Goal: Communication & Community: Participate in discussion

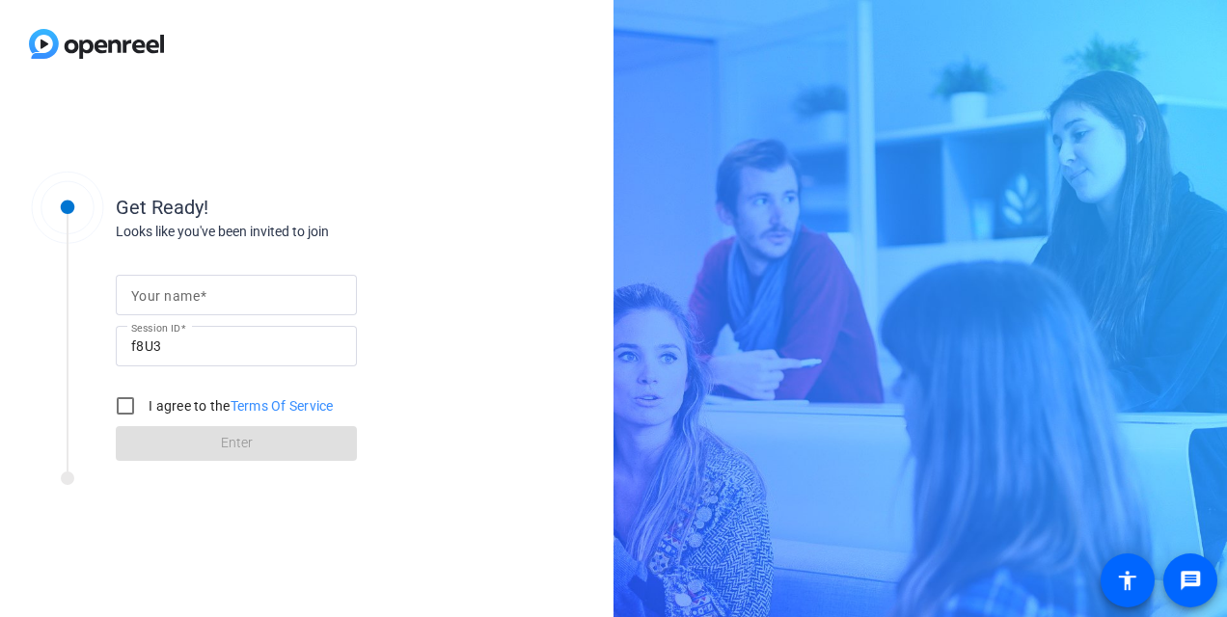
click at [269, 310] on div at bounding box center [236, 295] width 210 height 41
type input "[PERSON_NAME]"
click at [127, 397] on input "I agree to the Terms Of Service" at bounding box center [125, 406] width 39 height 39
checkbox input "true"
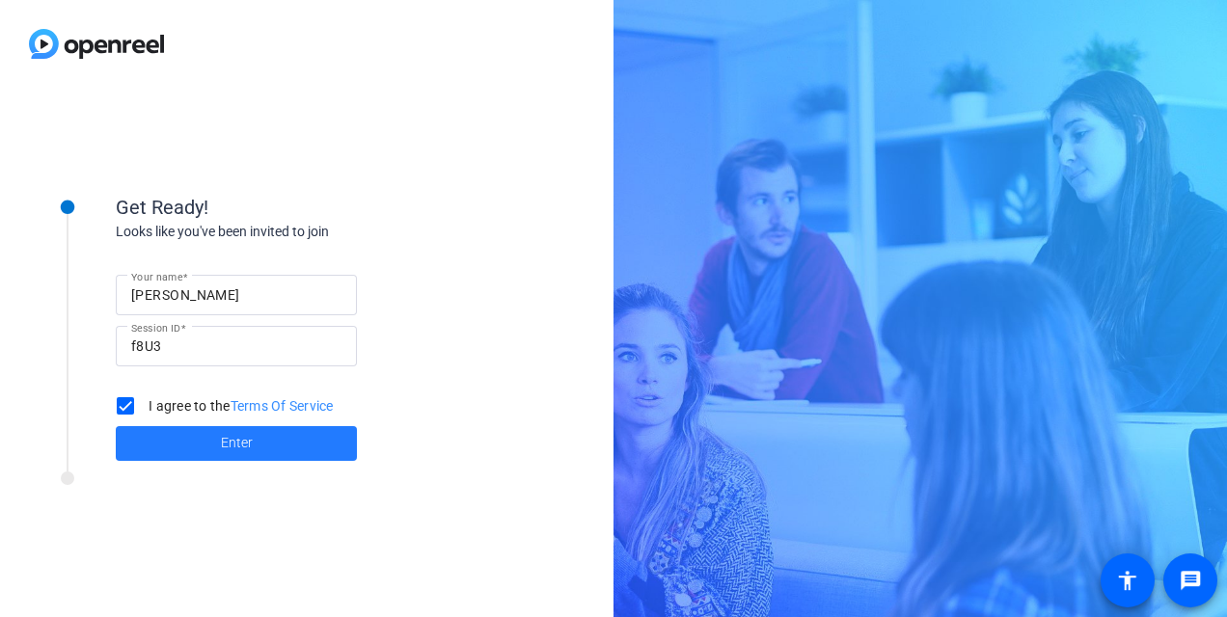
click at [179, 436] on span at bounding box center [236, 444] width 241 height 46
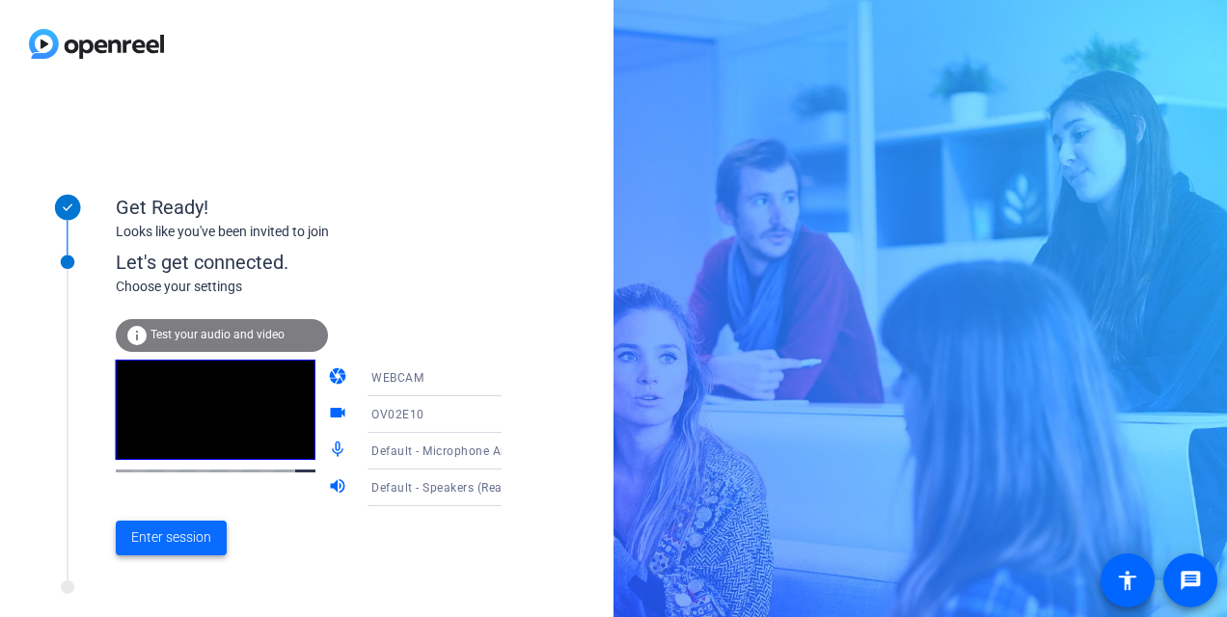
click at [171, 539] on span "Enter session" at bounding box center [171, 538] width 80 height 20
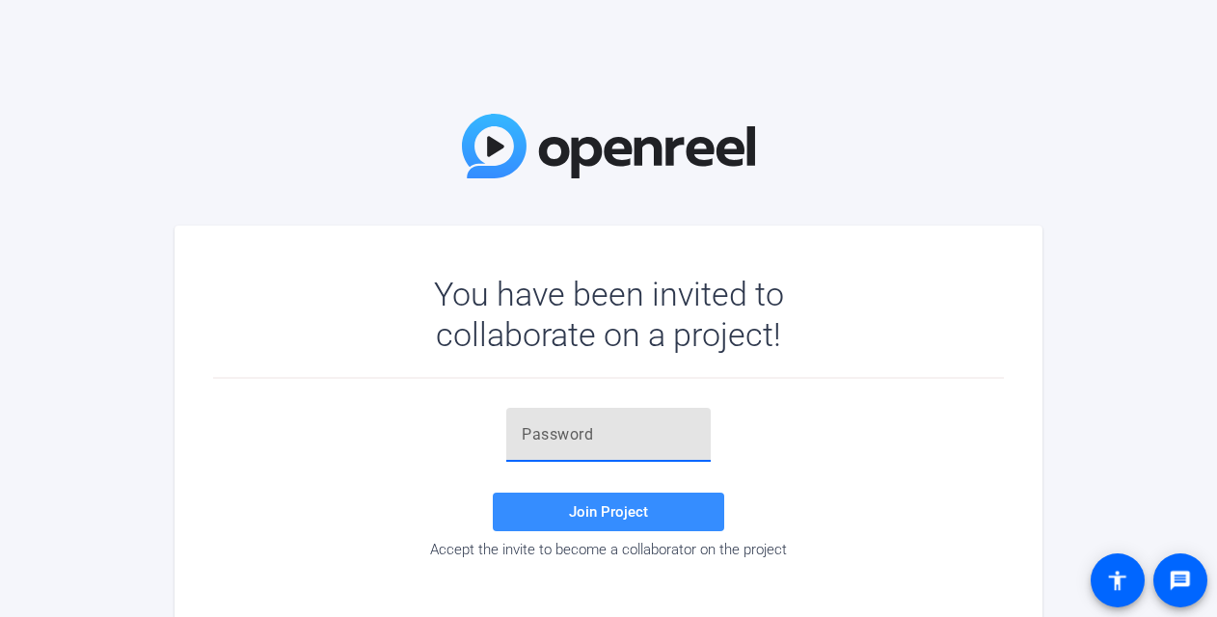
paste input "6m2=b8"
click at [634, 507] on span "Join Project" at bounding box center [608, 511] width 79 height 17
click at [521, 432] on div "6m2=b8" at bounding box center [608, 435] width 204 height 54
drag, startPoint x: 522, startPoint y: 440, endPoint x: 495, endPoint y: 434, distance: 27.6
click at [495, 434] on div "6m2=b8 Invalid token, email or password Join Project Accept the invite to becom…" at bounding box center [608, 483] width 791 height 150
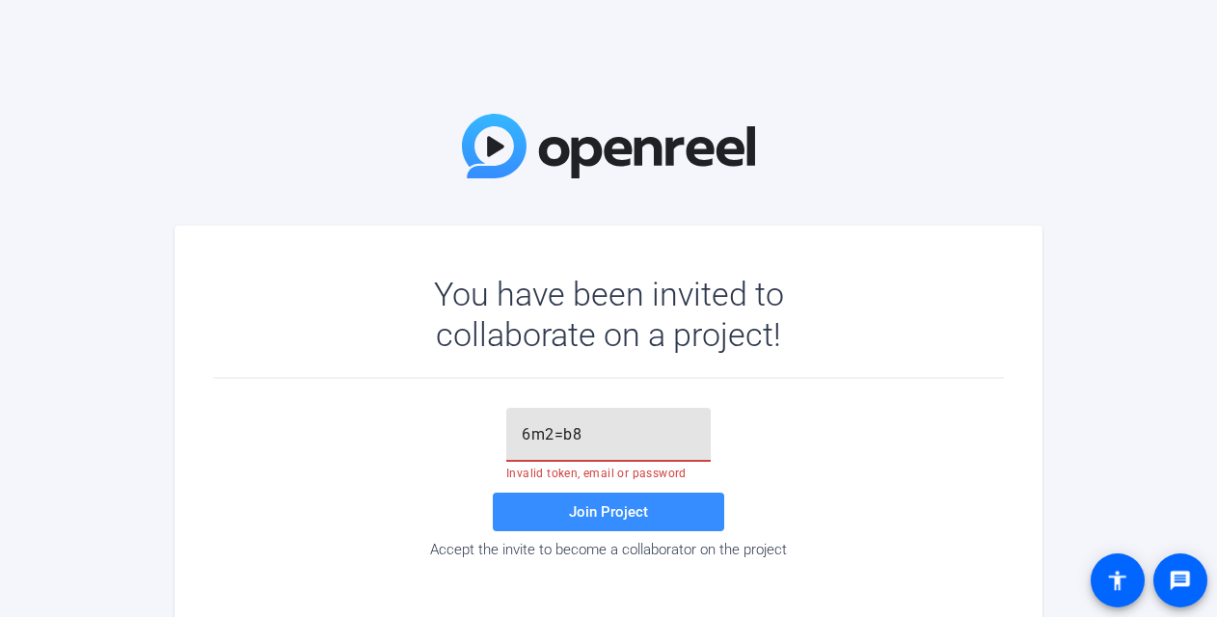
drag, startPoint x: 663, startPoint y: 440, endPoint x: 582, endPoint y: 433, distance: 81.3
click at [582, 433] on input "6m2=b8" at bounding box center [609, 434] width 174 height 23
type input "6m2=b8"
click at [596, 509] on span "Join Project" at bounding box center [608, 511] width 79 height 17
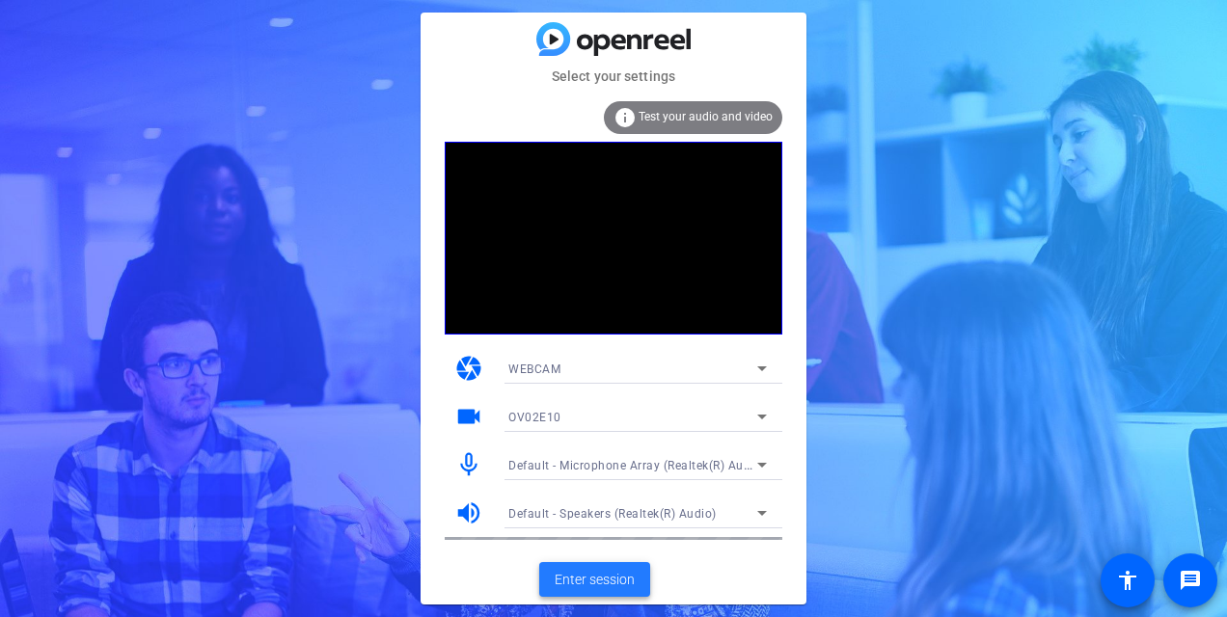
click at [629, 578] on span "Enter session" at bounding box center [595, 580] width 80 height 20
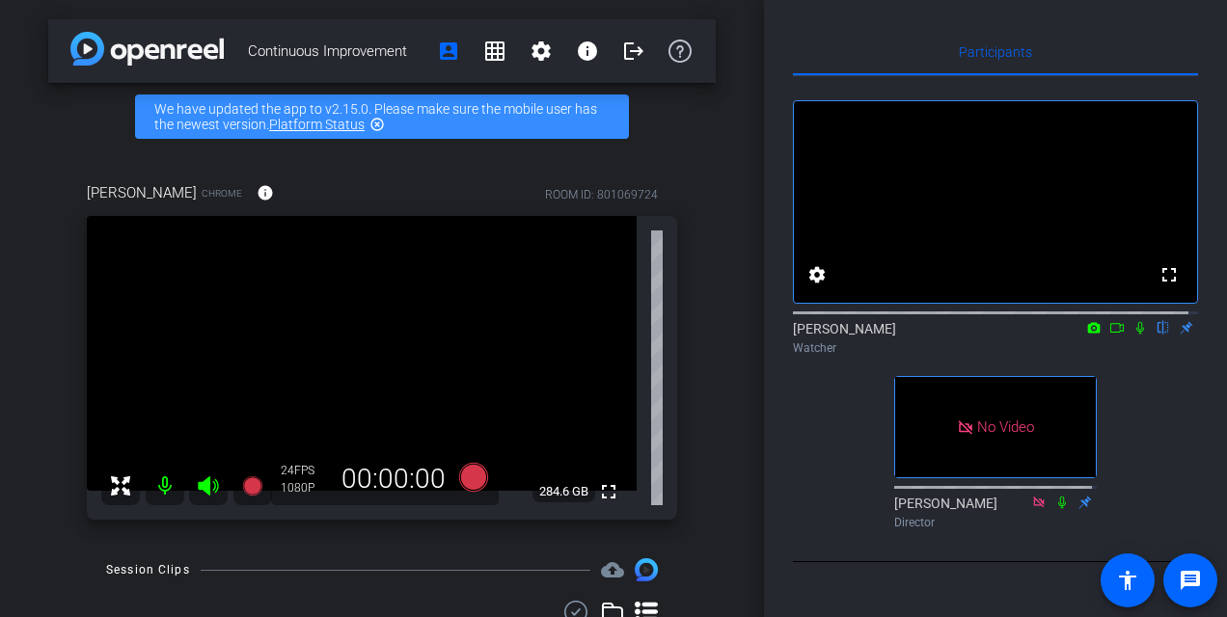
click at [1109, 335] on icon at bounding box center [1116, 328] width 15 height 14
click at [1159, 335] on icon at bounding box center [1163, 328] width 8 height 13
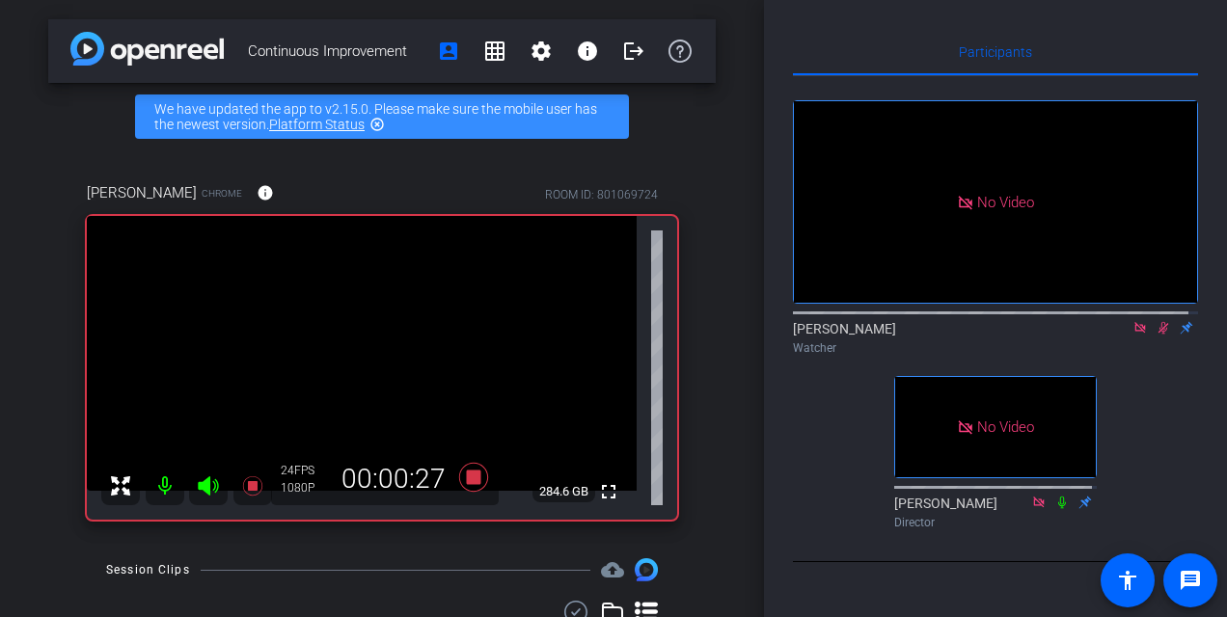
click at [1156, 335] on icon at bounding box center [1163, 328] width 15 height 14
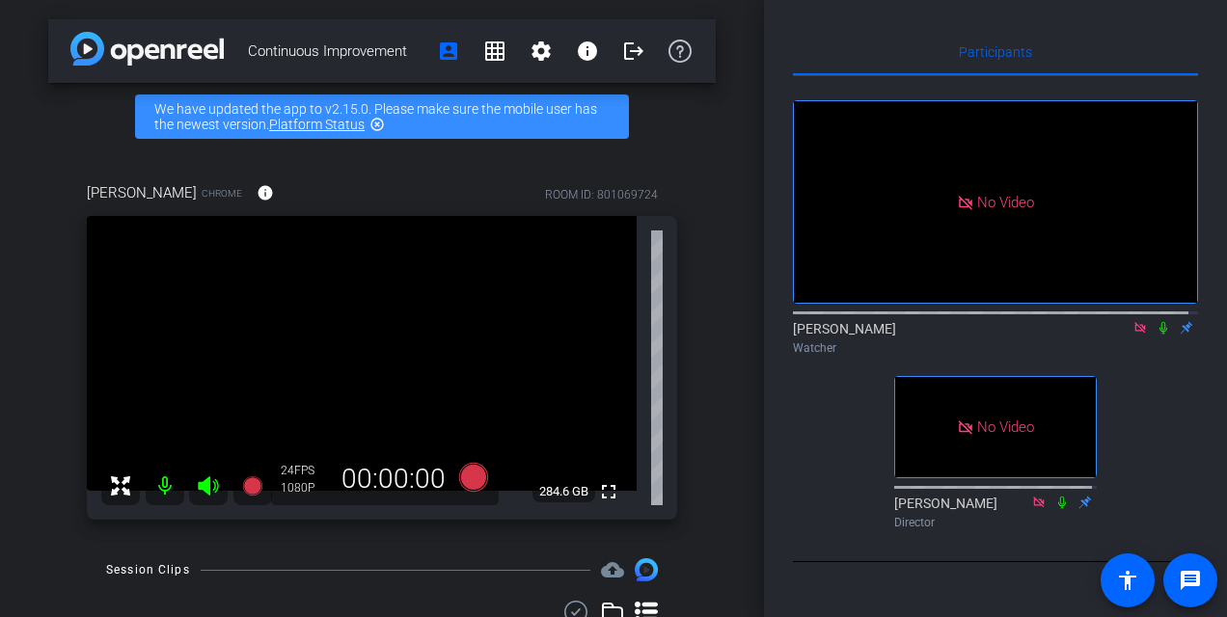
click at [1156, 335] on icon at bounding box center [1163, 328] width 15 height 14
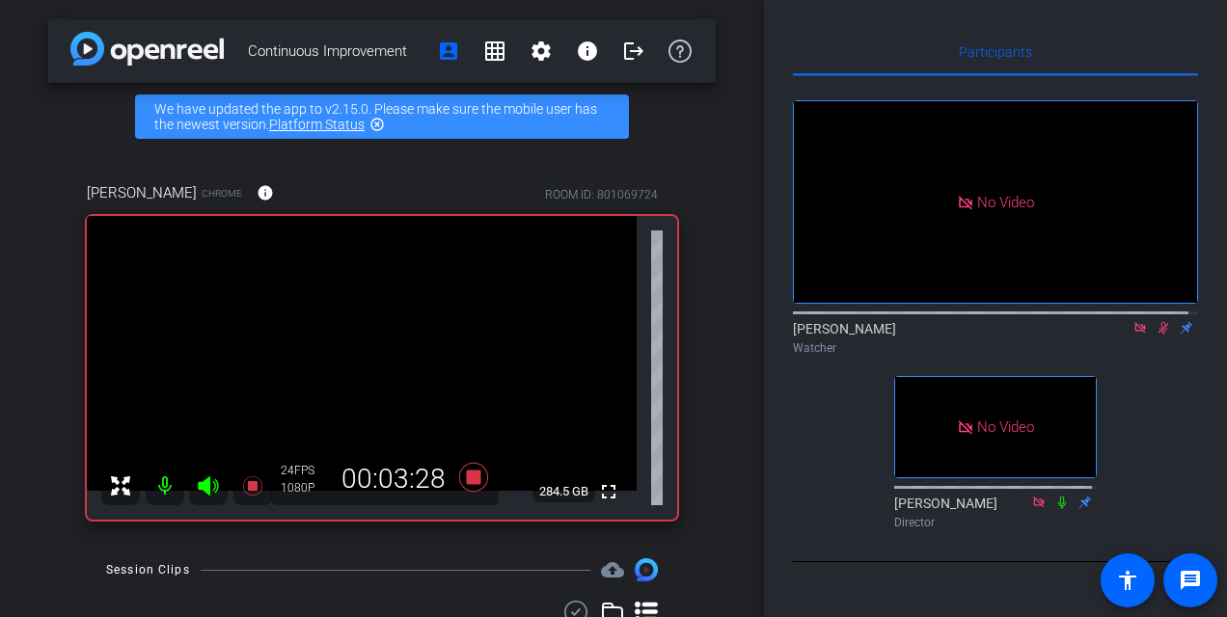
click at [1156, 335] on icon at bounding box center [1163, 328] width 15 height 14
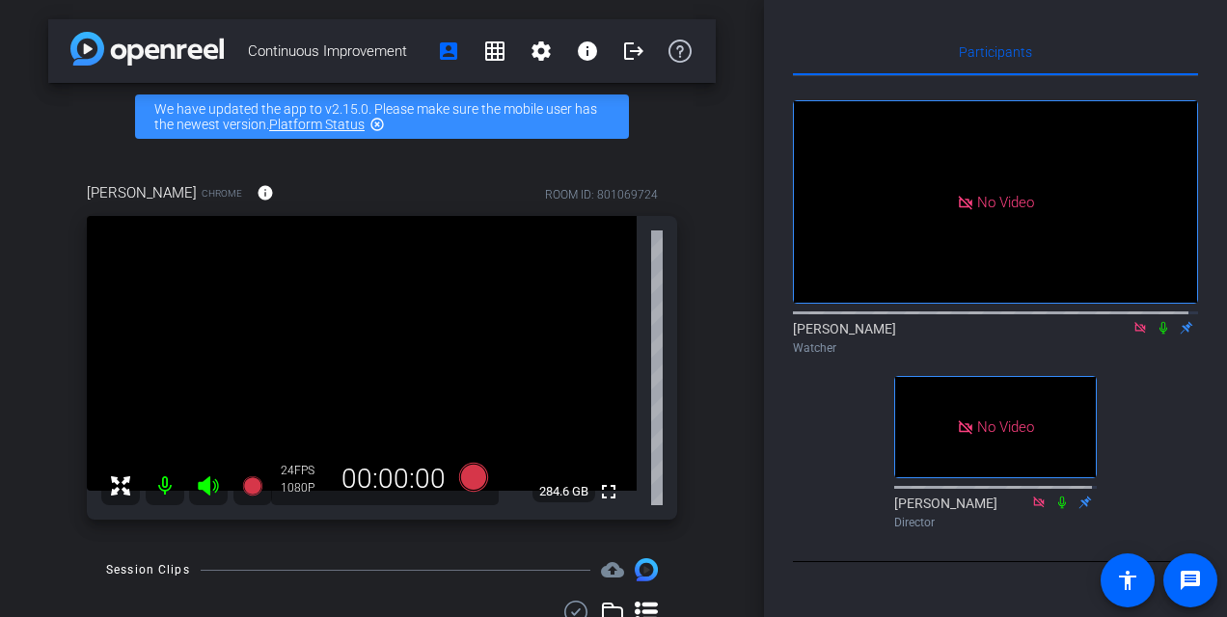
drag, startPoint x: 1132, startPoint y: 348, endPoint x: 1149, endPoint y: 395, distance: 49.1
click at [1157, 396] on div "No Video janille Watcher No Video Ari Ecker Director" at bounding box center [995, 306] width 405 height 461
click at [1134, 333] on icon at bounding box center [1139, 327] width 11 height 11
click at [1132, 335] on icon at bounding box center [1139, 328] width 15 height 14
click at [1109, 335] on icon at bounding box center [1116, 328] width 15 height 14
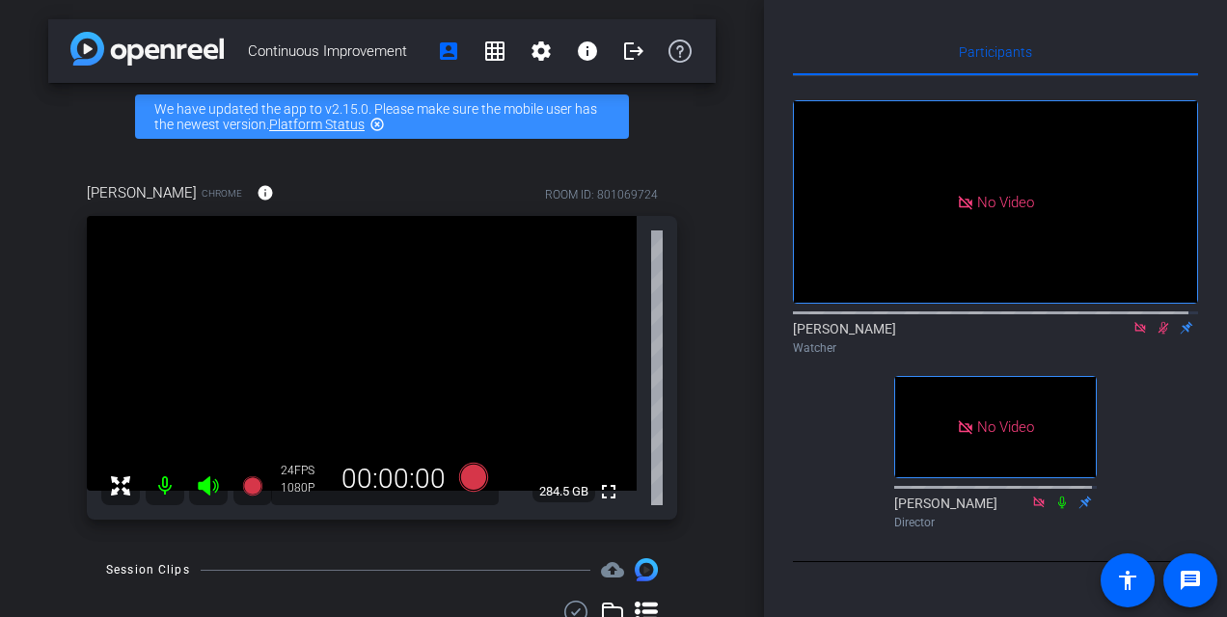
click at [1158, 335] on icon at bounding box center [1163, 328] width 11 height 13
click at [1157, 335] on icon at bounding box center [1163, 328] width 15 height 14
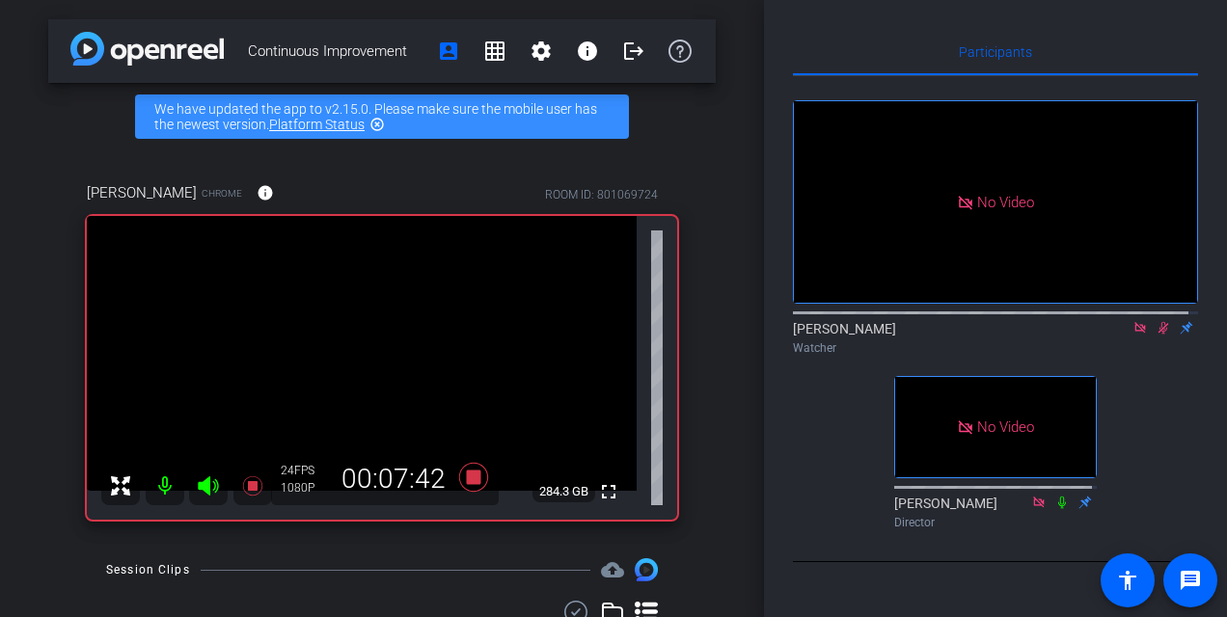
click at [1158, 335] on icon at bounding box center [1163, 328] width 11 height 13
click at [1159, 335] on icon at bounding box center [1163, 328] width 8 height 13
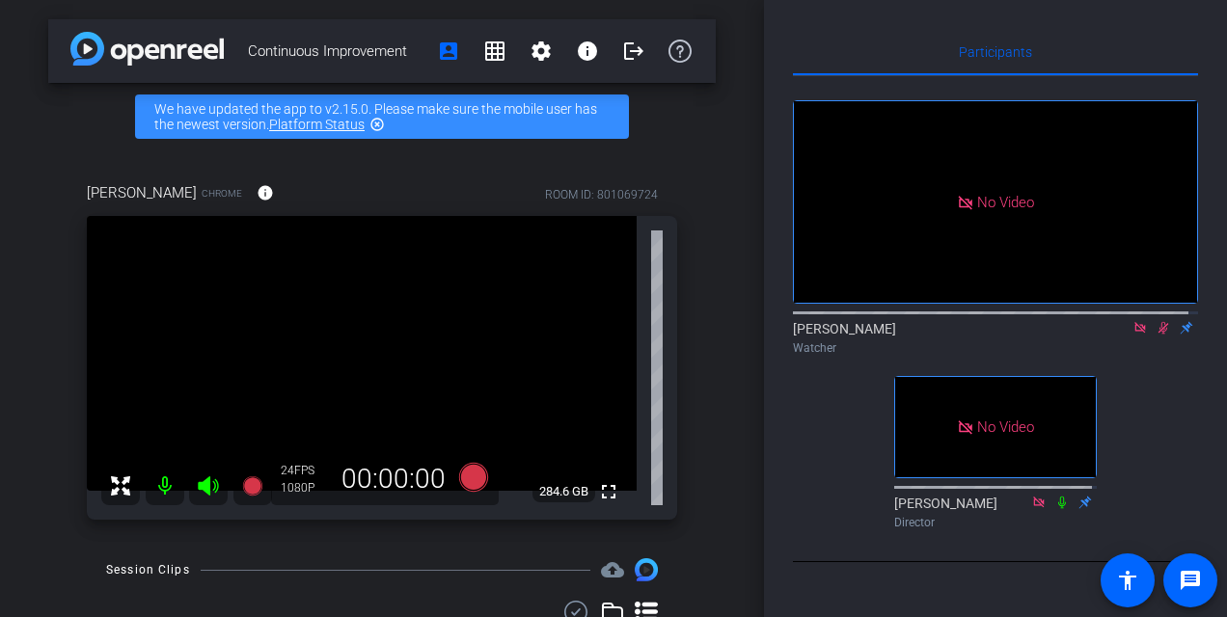
click at [1156, 335] on icon at bounding box center [1163, 328] width 15 height 14
click at [1158, 335] on icon at bounding box center [1163, 328] width 11 height 13
click at [1129, 337] on mat-icon at bounding box center [1140, 327] width 23 height 17
click at [1109, 335] on icon at bounding box center [1116, 328] width 15 height 14
